Goal: Information Seeking & Learning: Check status

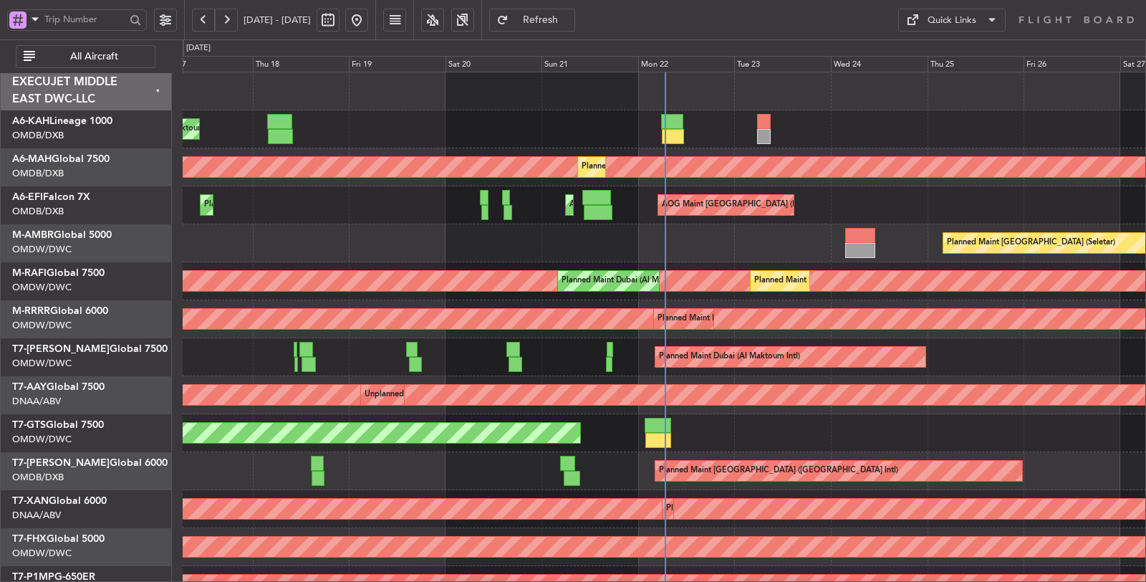
click at [90, 47] on button "All Aircraft" at bounding box center [86, 56] width 140 height 23
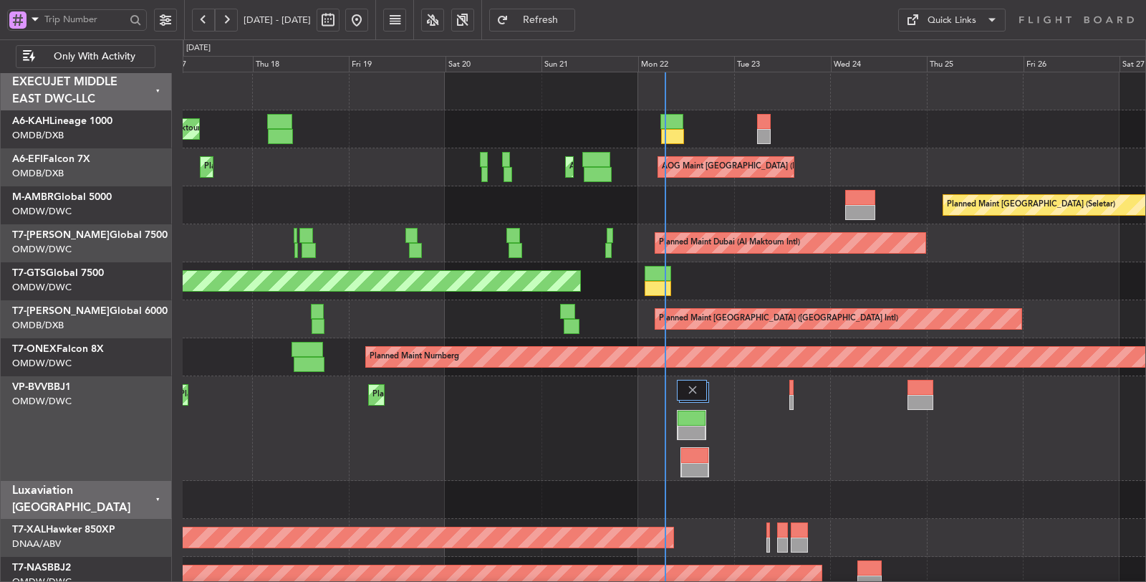
click at [33, 19] on span at bounding box center [35, 19] width 17 height 18
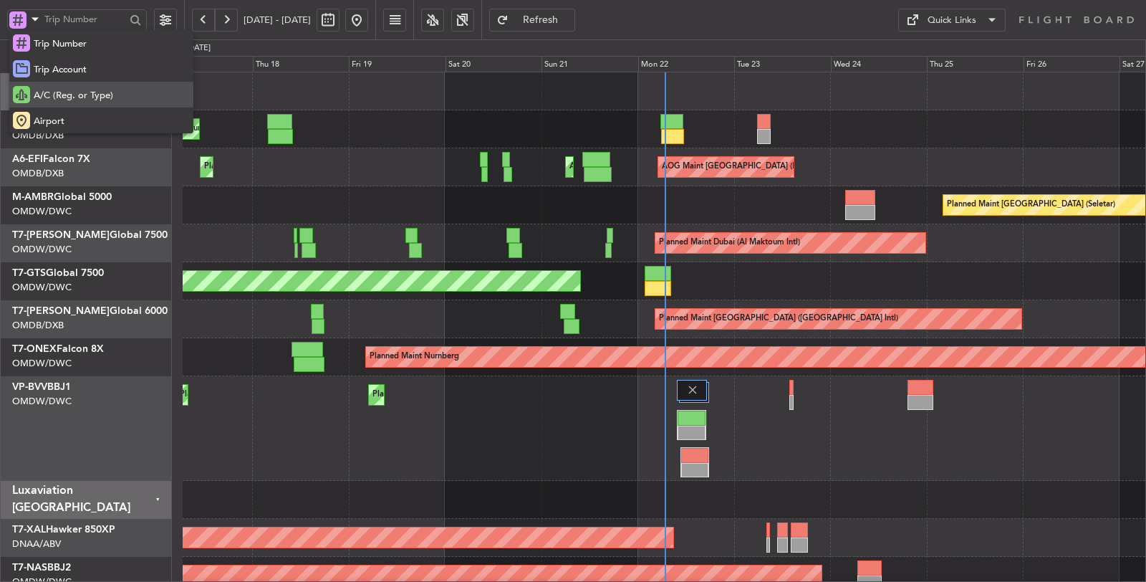
click at [67, 94] on span "A/C (Reg. or Type)" at bounding box center [74, 96] width 80 height 14
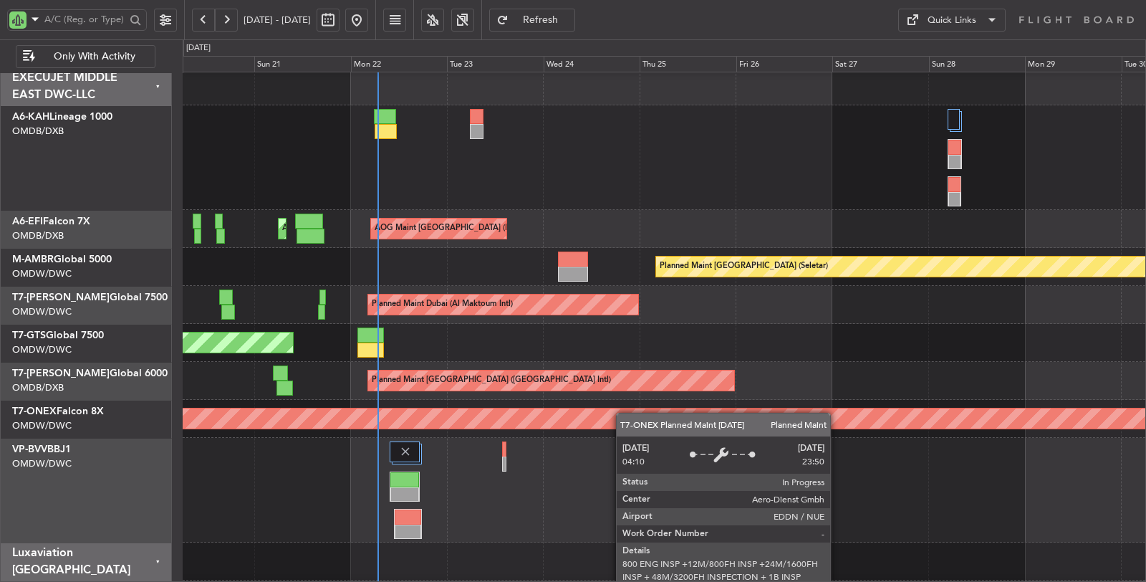
click at [416, 416] on div "AOG Maint [GEOGRAPHIC_DATA] (Dubai Intl) AOG Maint Planned Maint [GEOGRAPHIC_DA…" at bounding box center [664, 551] width 963 height 969
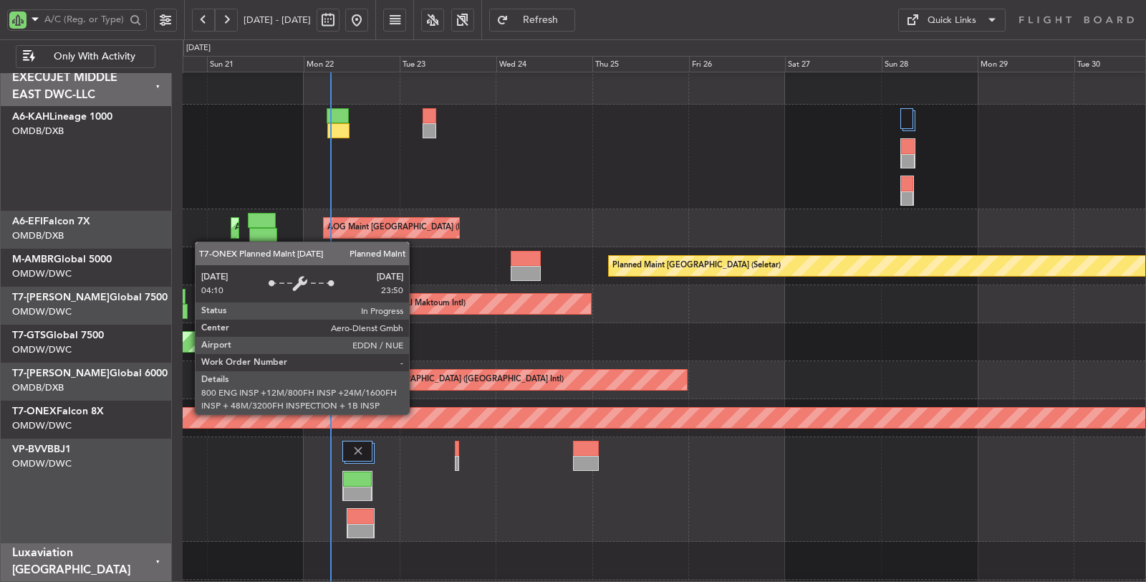
scroll to position [5, 0]
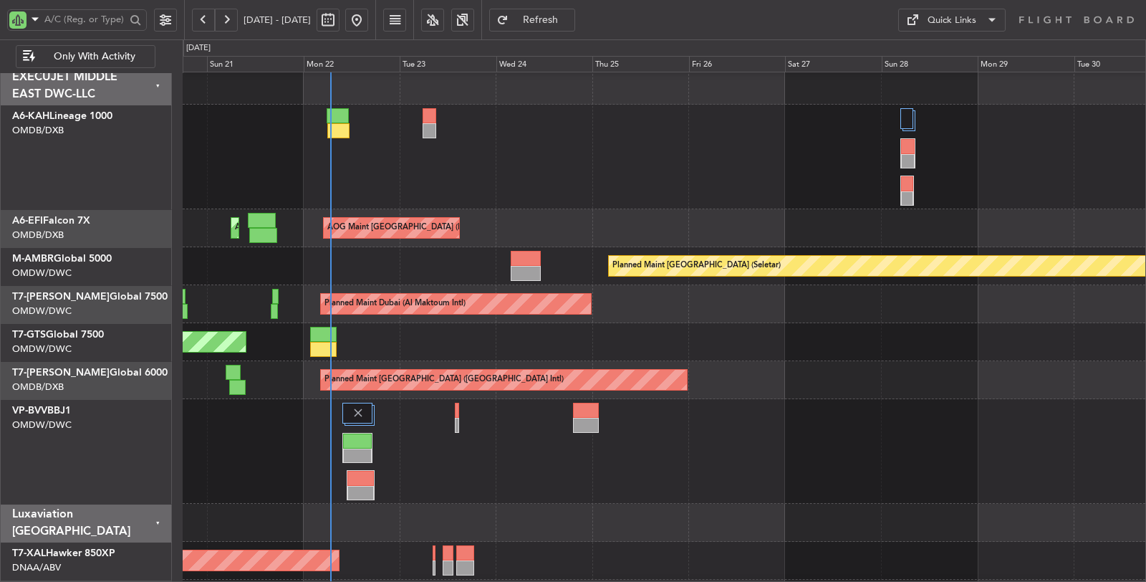
click at [383, 173] on div at bounding box center [664, 157] width 963 height 105
click at [455, 478] on div "Planned Maint Dubai (Al Maktoum Intl)" at bounding box center [664, 451] width 963 height 105
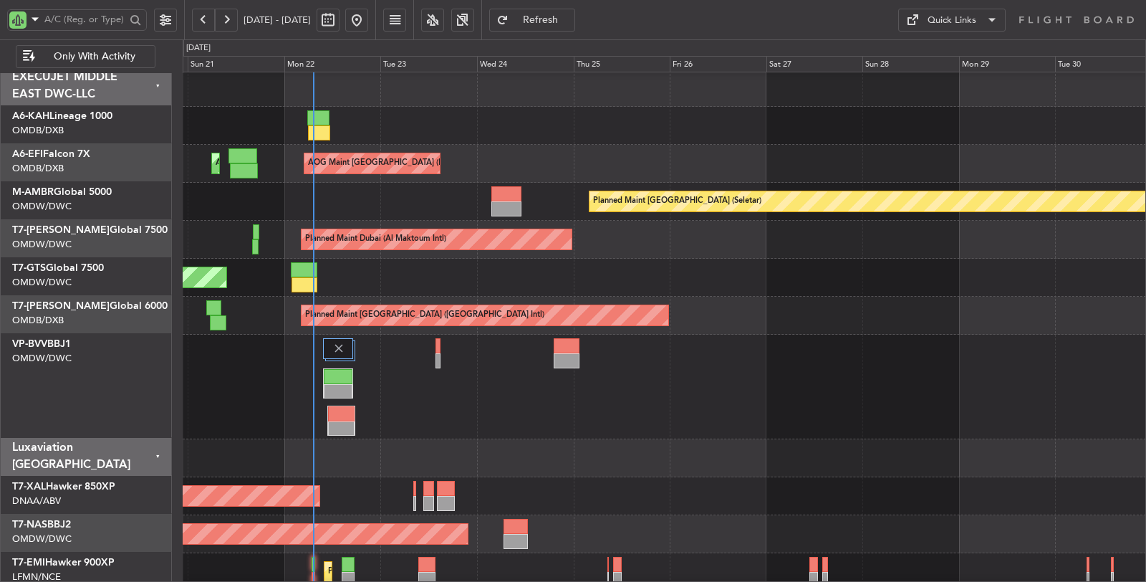
scroll to position [4, 0]
click at [353, 297] on div "Planned Maint [GEOGRAPHIC_DATA] ([GEOGRAPHIC_DATA] Intl)" at bounding box center [665, 316] width 964 height 38
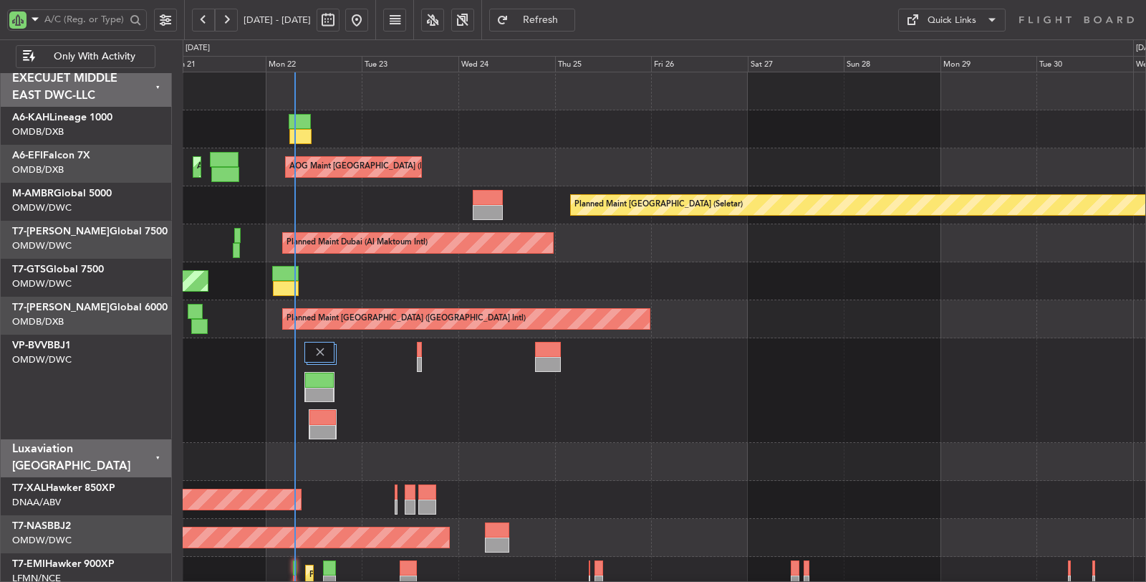
scroll to position [0, 0]
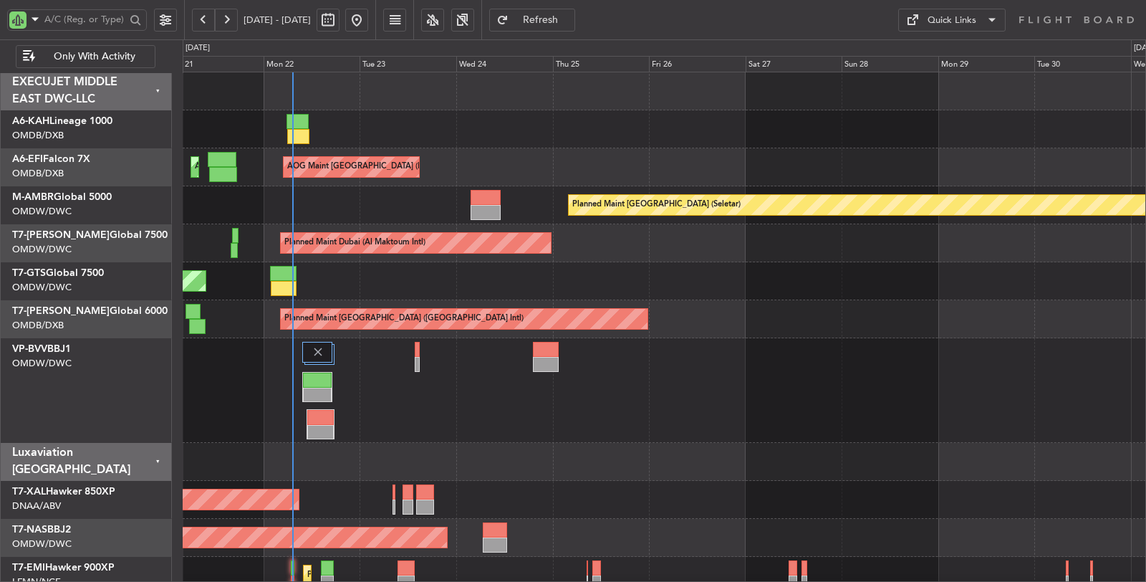
click at [269, 320] on div "AOG Maint [GEOGRAPHIC_DATA] (Dubai Intl) AOG Maint Planned Maint [GEOGRAPHIC_DA…" at bounding box center [665, 485] width 964 height 826
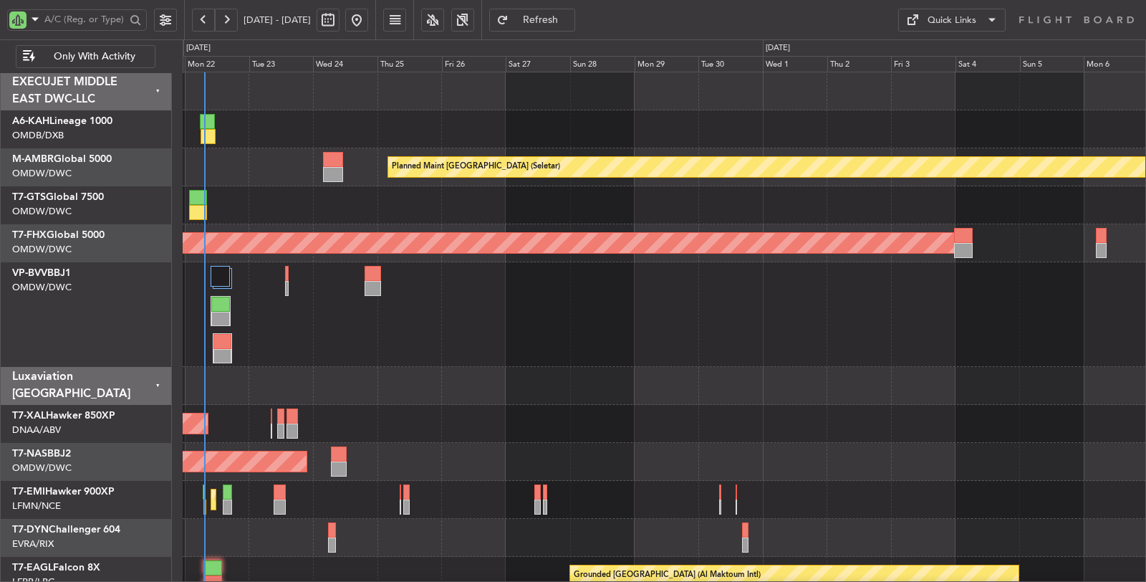
click at [538, 300] on div "Planned Maint Dubai (Al Maktoum Intl)" at bounding box center [664, 314] width 963 height 105
click at [541, 382] on div at bounding box center [664, 386] width 963 height 38
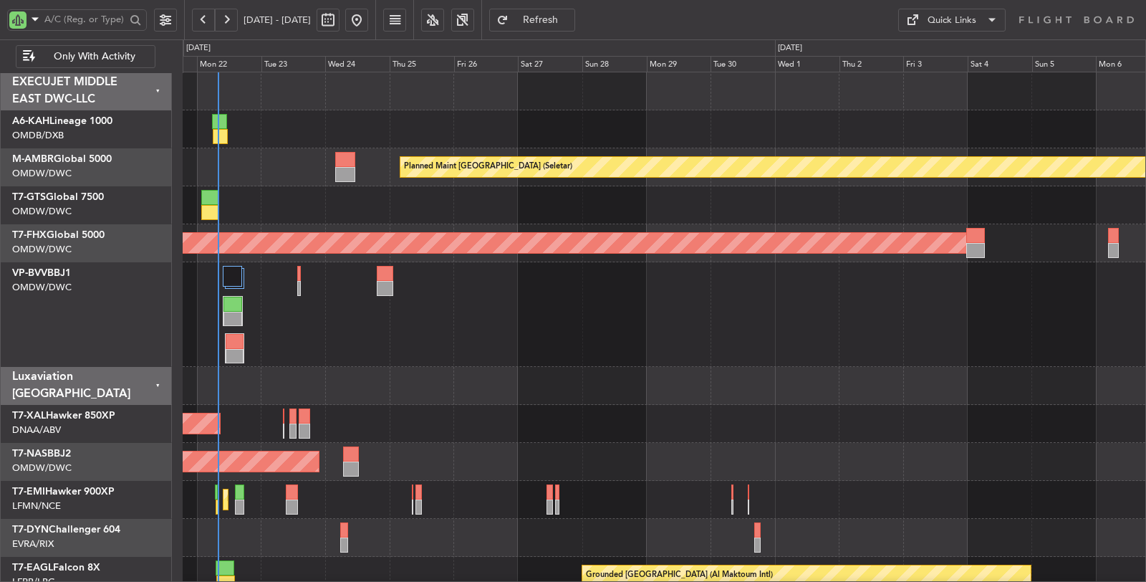
click at [290, 212] on div "AOG Maint [GEOGRAPHIC_DATA] (Seletar)" at bounding box center [664, 205] width 963 height 38
